Goal: Information Seeking & Learning: Learn about a topic

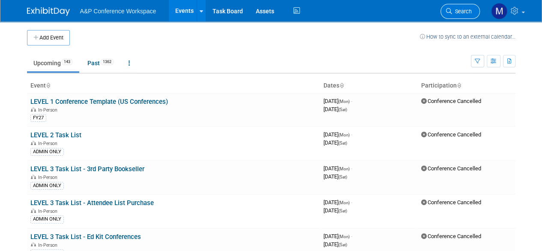
click at [463, 7] on link "Search" at bounding box center [459, 11] width 39 height 15
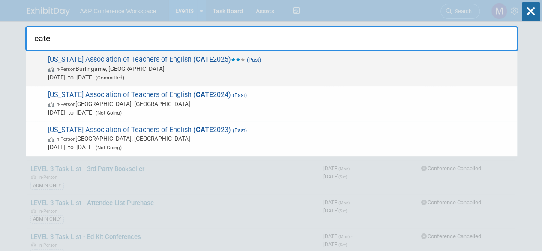
type input "cate"
click at [119, 54] on div "[US_STATE] Association of Teachers of English ( CATE 2025) (Past) In-Person Bur…" at bounding box center [271, 68] width 491 height 35
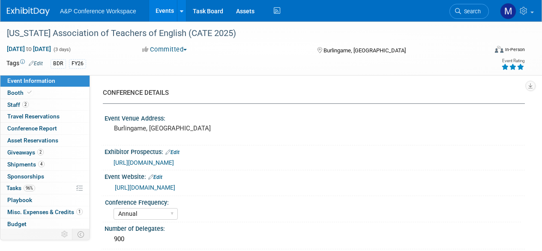
select select "Annual"
select select "Level 2"
select select "In-Person Booth"
select select "Schools"
select select "Bloomsbury Digital Resources"
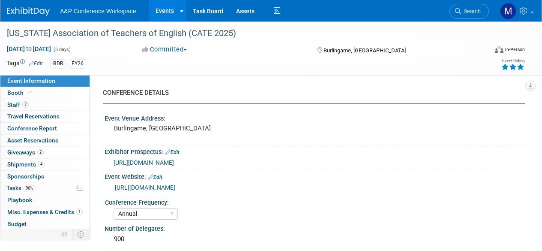
select select "[PERSON_NAME]"
select select "BDR Product Awareness and Trial Generation​"
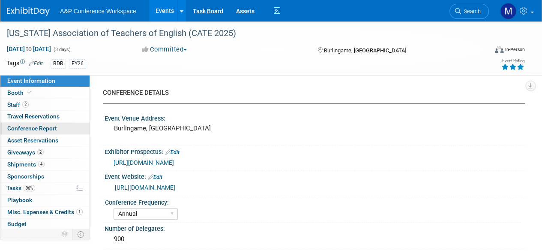
click at [50, 128] on span "Conference Report" at bounding box center [32, 128] width 50 height 7
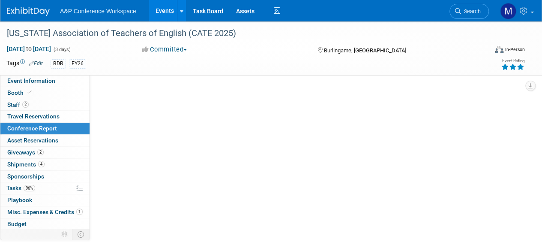
select select "NO"
select select "YES"
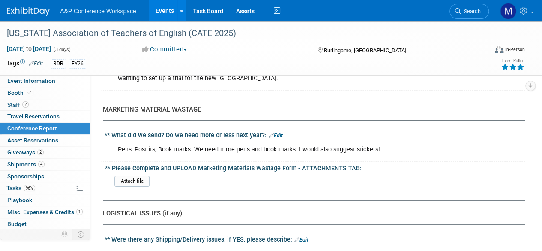
scroll to position [1750, 0]
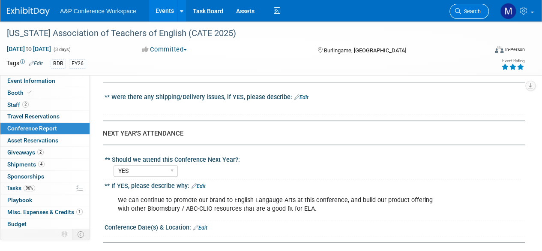
click at [466, 17] on link "Search" at bounding box center [468, 11] width 39 height 15
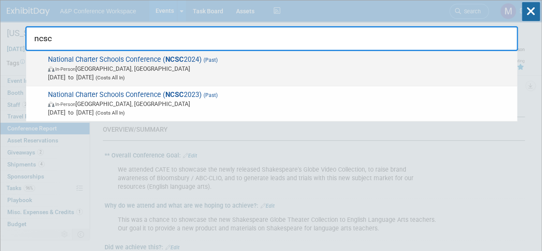
type input "ncsc"
click at [119, 57] on span "National Charter Schools Conference ( NCSC 2024) (Past) In-Person Boston, MA Ju…" at bounding box center [278, 68] width 467 height 26
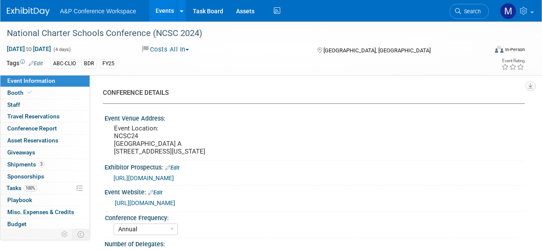
select select "Annual"
select select "Level 2"
select select "In-Person Booth"
select select "Anne Weston"
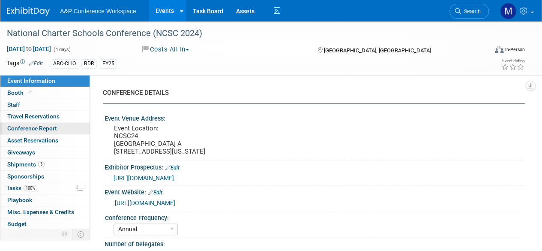
click at [30, 129] on span "Conference Report" at bounding box center [32, 128] width 50 height 7
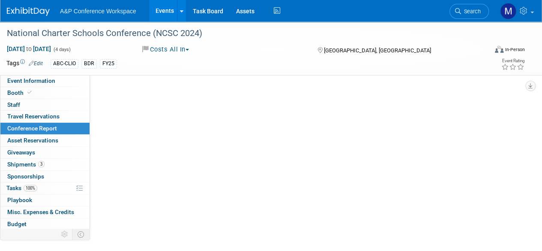
select select "NO"
